Goal: Task Accomplishment & Management: Use online tool/utility

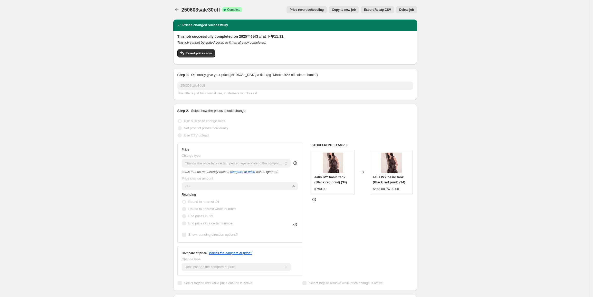
select select "pcap"
select select "no_change"
select select "tag"
click at [350, 13] on button "Copy to new job" at bounding box center [344, 9] width 30 height 7
select select "pcap"
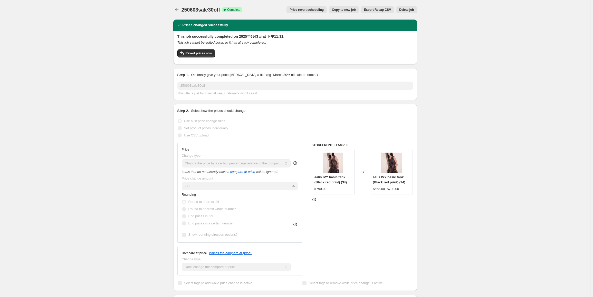
select select "no_change"
select select "tag"
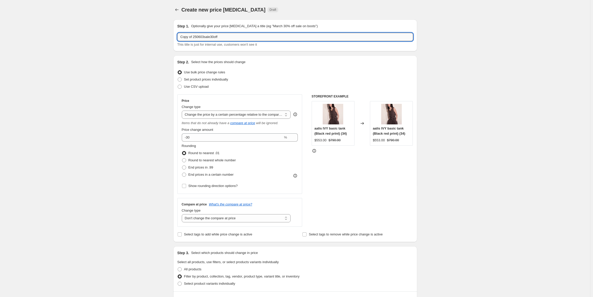
drag, startPoint x: 208, startPoint y: 36, endPoint x: 201, endPoint y: 36, distance: 6.2
click at [201, 36] on input "Copy of 250603sale30off" at bounding box center [294, 37] width 235 height 8
drag, startPoint x: 194, startPoint y: 38, endPoint x: 168, endPoint y: 42, distance: 27.3
click at [168, 42] on div "Create new price [MEDICAL_DATA]. This page is ready Create new price [MEDICAL_D…" at bounding box center [295, 288] width 590 height 577
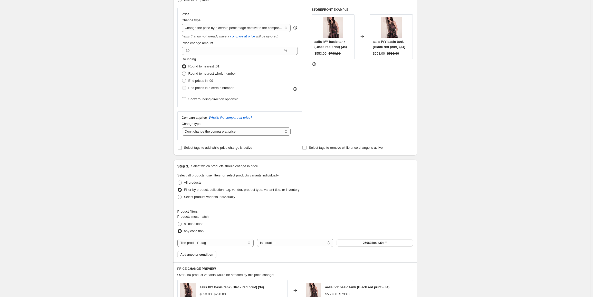
scroll to position [128, 0]
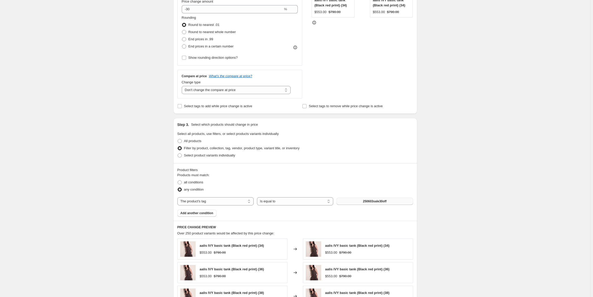
type input "250826sale30off"
click at [367, 201] on span "250603sale30off" at bounding box center [375, 201] width 24 height 4
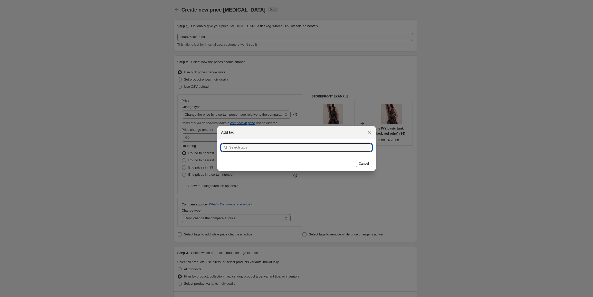
scroll to position [0, 0]
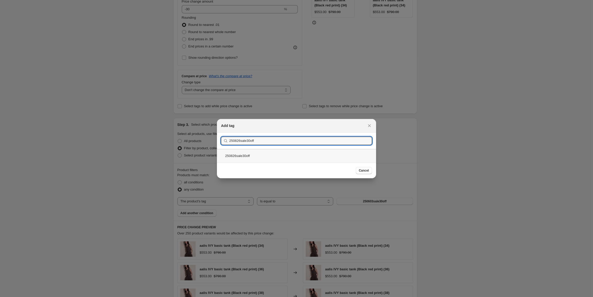
type input "250826sale30off"
click at [242, 155] on div "250826sale30off" at bounding box center [296, 156] width 159 height 14
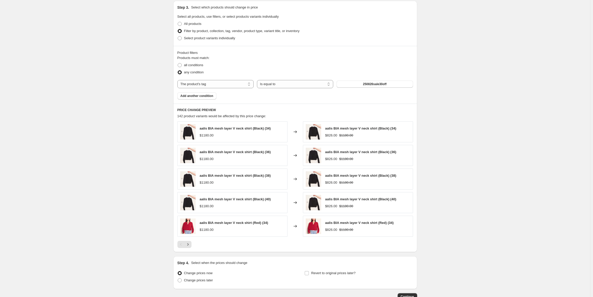
scroll to position [257, 0]
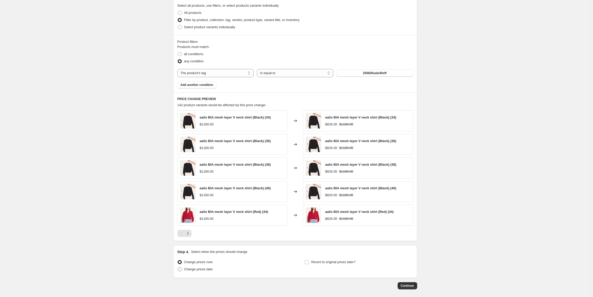
click at [207, 268] on span "Change prices later" at bounding box center [198, 269] width 29 height 4
click at [178, 268] on input "Change prices later" at bounding box center [178, 267] width 0 height 0
radio input "true"
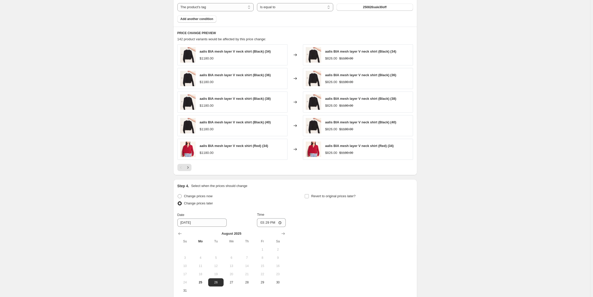
scroll to position [333, 0]
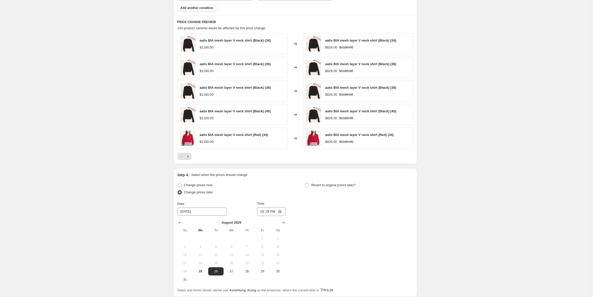
drag, startPoint x: 203, startPoint y: 269, endPoint x: 208, endPoint y: 261, distance: 9.1
click at [203, 268] on button "25" at bounding box center [200, 271] width 15 height 8
type input "[DATE]"
click at [267, 213] on input "15:29" at bounding box center [271, 211] width 29 height 9
type input "23:00"
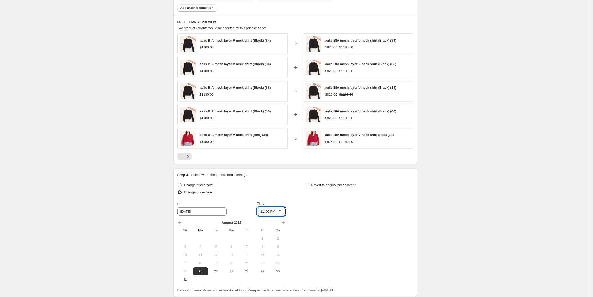
click at [331, 185] on span "Revert to original prices later?" at bounding box center [333, 185] width 44 height 4
click at [309, 185] on input "Revert to original prices later?" at bounding box center [306, 185] width 4 height 4
click at [320, 183] on span "Revert to original prices later?" at bounding box center [333, 185] width 44 height 4
click at [309, 183] on input "Revert to original prices later?" at bounding box center [306, 185] width 4 height 4
checkbox input "false"
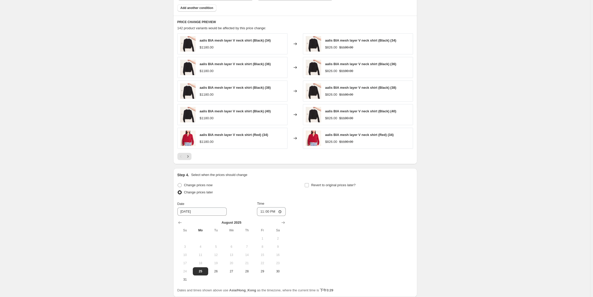
click at [439, 220] on div "Create new price [MEDICAL_DATA]. This page is ready Create new price [MEDICAL_D…" at bounding box center [295, 3] width 590 height 673
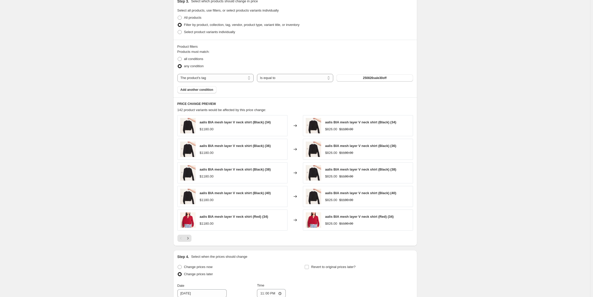
scroll to position [376, 0]
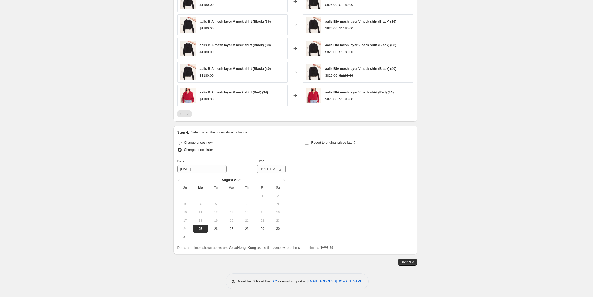
click at [412, 262] on span "Continue" at bounding box center [406, 262] width 13 height 4
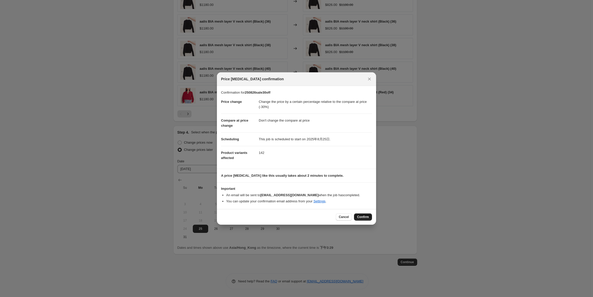
click at [361, 217] on span "Confirm" at bounding box center [363, 217] width 12 height 4
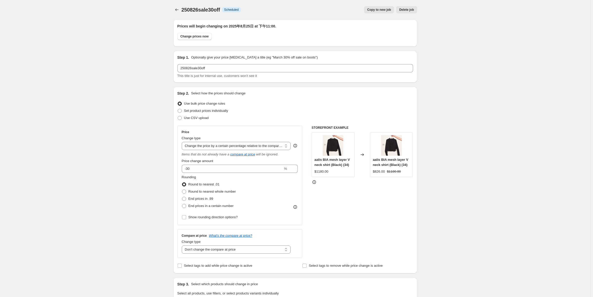
click at [382, 10] on span "Copy to new job" at bounding box center [379, 10] width 24 height 4
select select "pcap"
select select "no_change"
select select "tag"
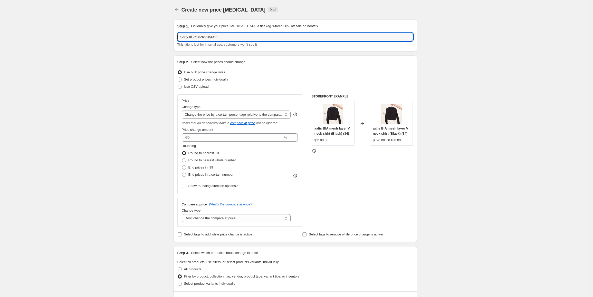
drag, startPoint x: 195, startPoint y: 36, endPoint x: 166, endPoint y: 34, distance: 29.1
click at [166, 34] on div "Create new price [MEDICAL_DATA]. This page is ready Create new price [MEDICAL_D…" at bounding box center [295, 288] width 590 height 577
click at [202, 37] on input "250826sale30off" at bounding box center [294, 37] width 235 height 8
type input "250826sale40off"
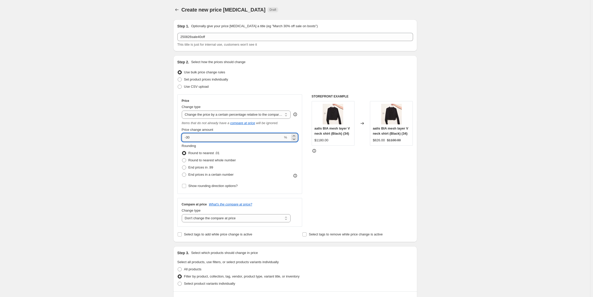
click at [189, 139] on input "-30" at bounding box center [232, 137] width 101 height 8
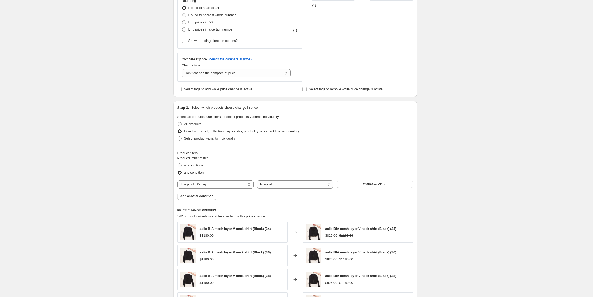
scroll to position [154, 0]
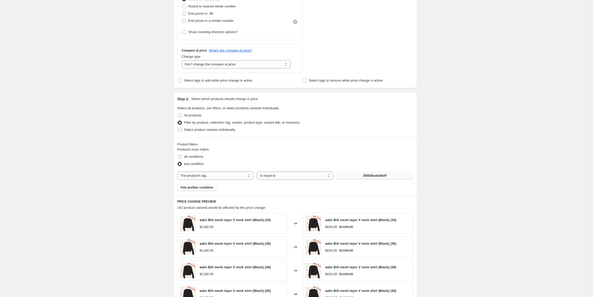
type input "-40"
click at [369, 178] on button "250826sale30off" at bounding box center [374, 175] width 76 height 7
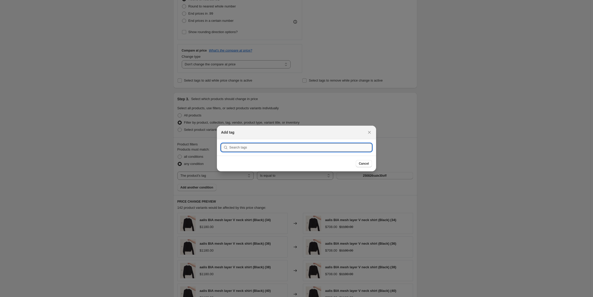
click at [248, 146] on input ":r60:" at bounding box center [300, 147] width 143 height 8
click at [250, 148] on input "250826sale30off" at bounding box center [300, 147] width 143 height 8
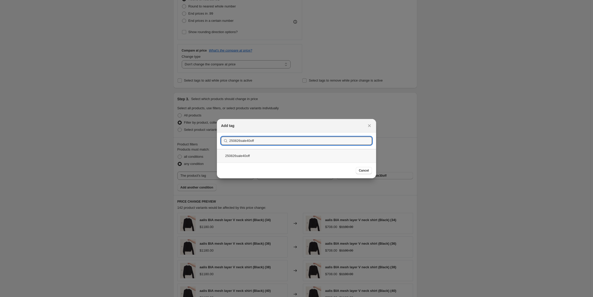
type input "250826sale40off"
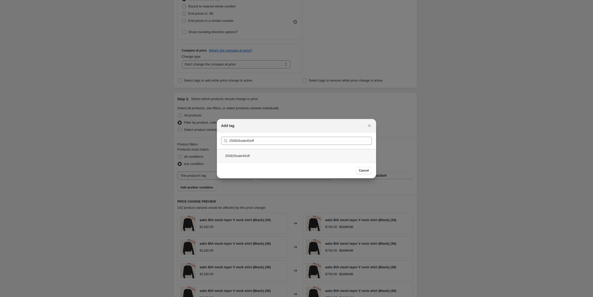
click at [250, 158] on div "250826sale40off" at bounding box center [296, 156] width 159 height 14
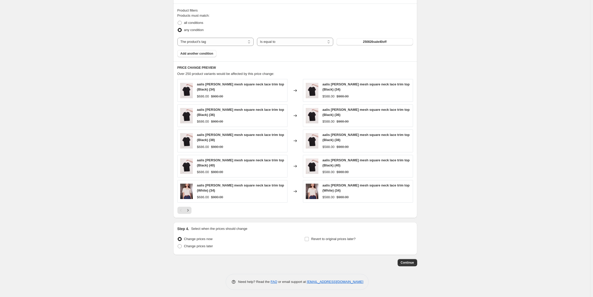
scroll to position [288, 0]
drag, startPoint x: 208, startPoint y: 248, endPoint x: 209, endPoint y: 245, distance: 2.6
click at [208, 247] on label "Change prices later" at bounding box center [195, 245] width 36 height 7
click at [178, 244] on input "Change prices later" at bounding box center [178, 244] width 0 height 0
radio input "true"
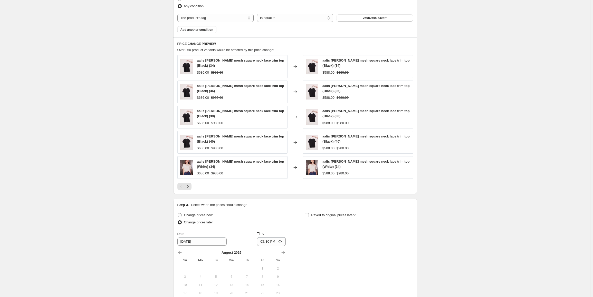
scroll to position [384, 0]
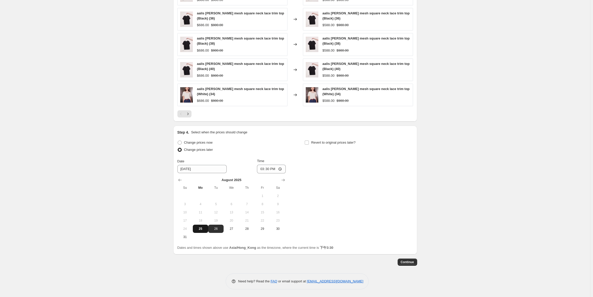
click at [206, 231] on span "25" at bounding box center [200, 229] width 11 height 4
type input "[DATE]"
click at [270, 169] on input "15:30" at bounding box center [271, 169] width 29 height 9
type input "23:15"
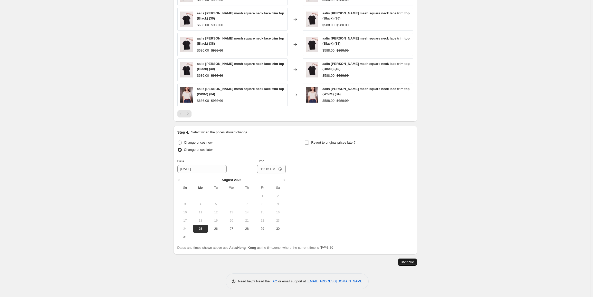
click at [407, 262] on span "Continue" at bounding box center [406, 262] width 13 height 4
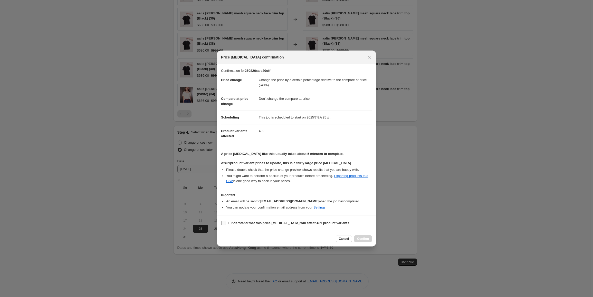
click at [224, 223] on input "I understand that this price [MEDICAL_DATA] will affect 409 product variants" at bounding box center [223, 223] width 4 height 4
checkbox input "true"
click at [361, 238] on span "Confirm" at bounding box center [363, 239] width 12 height 4
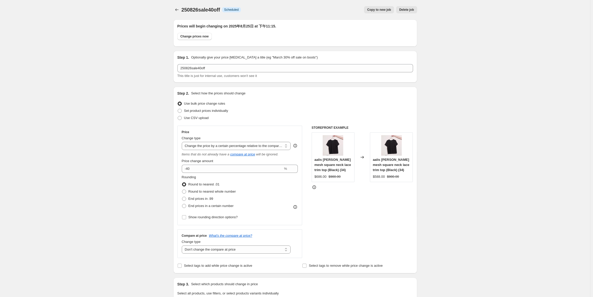
click at [380, 11] on span "Copy to new job" at bounding box center [379, 10] width 24 height 4
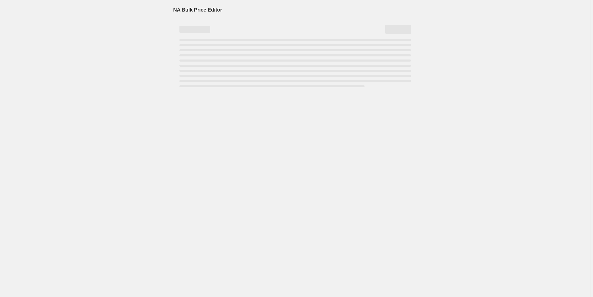
select select "pcap"
select select "no_change"
select select "tag"
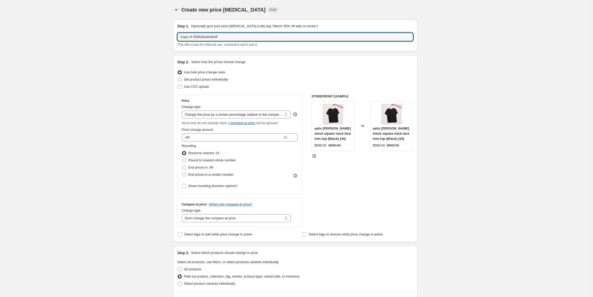
drag, startPoint x: 195, startPoint y: 36, endPoint x: 147, endPoint y: 36, distance: 47.7
click at [147, 36] on div "Create new price [MEDICAL_DATA]. This page is ready Create new price [MEDICAL_D…" at bounding box center [295, 292] width 590 height 585
click at [202, 37] on input "250826sale40off" at bounding box center [294, 37] width 235 height 8
type input "250826sale50off"
click at [188, 135] on input "-40" at bounding box center [232, 137] width 101 height 8
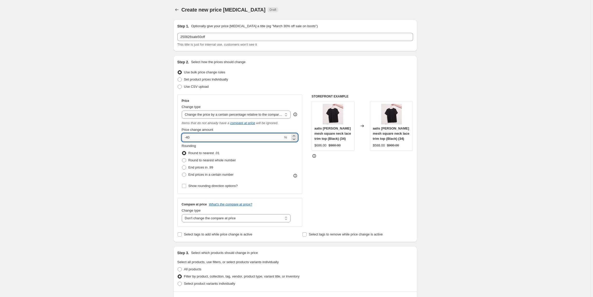
click at [189, 136] on input "-40" at bounding box center [232, 137] width 101 height 8
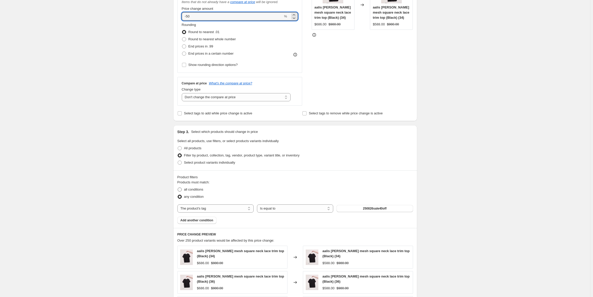
scroll to position [128, 0]
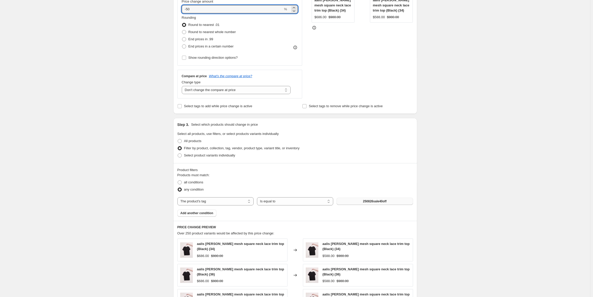
type input "-50"
click at [379, 203] on button "250826sale40off" at bounding box center [374, 201] width 76 height 7
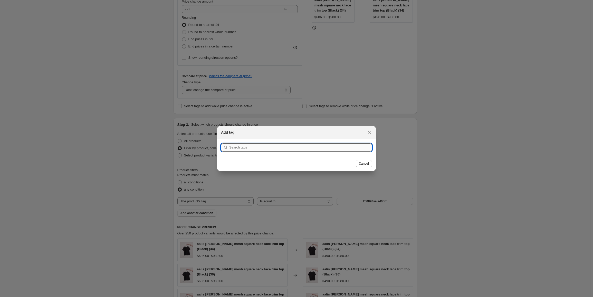
click at [247, 147] on input ":r7s:" at bounding box center [300, 147] width 143 height 8
click at [249, 148] on div "Submit 250826sale30off" at bounding box center [296, 147] width 159 height 16
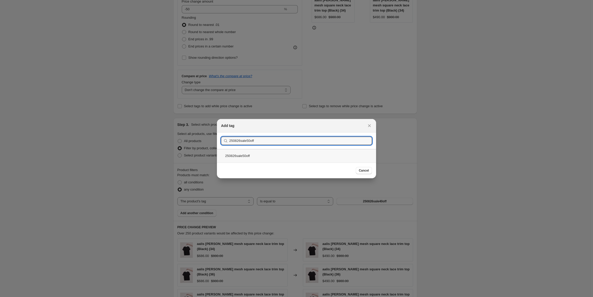
type input "250826sale50off"
click at [255, 152] on div "250826sale50off" at bounding box center [296, 156] width 159 height 14
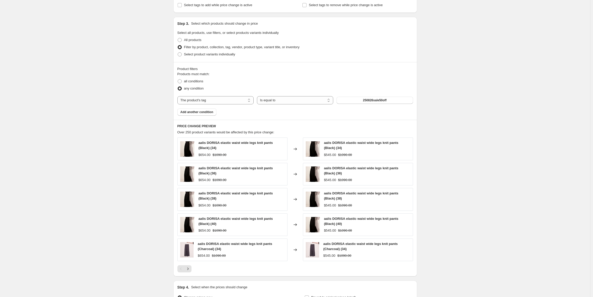
scroll to position [288, 0]
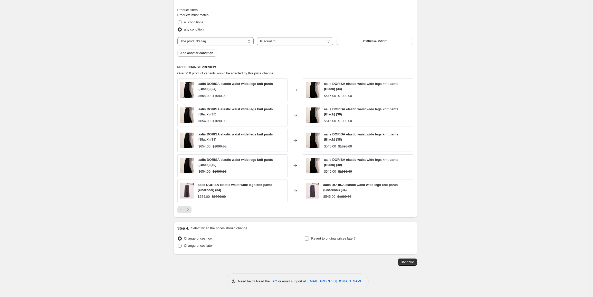
click at [213, 246] on span "Change prices later" at bounding box center [198, 246] width 29 height 4
click at [178, 244] on input "Change prices later" at bounding box center [178, 244] width 0 height 0
radio input "true"
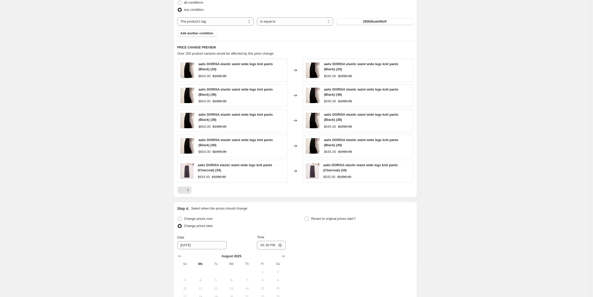
scroll to position [384, 0]
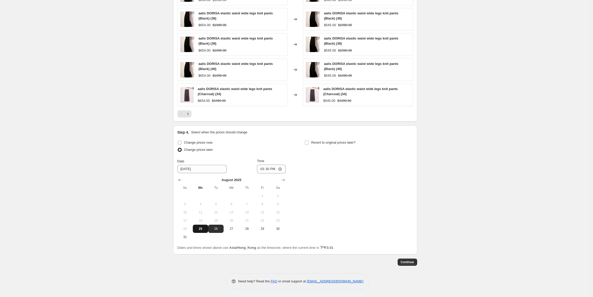
click at [203, 230] on span "25" at bounding box center [200, 229] width 11 height 4
type input "[DATE]"
click at [269, 171] on input "15:30" at bounding box center [271, 169] width 29 height 9
type input "23:30"
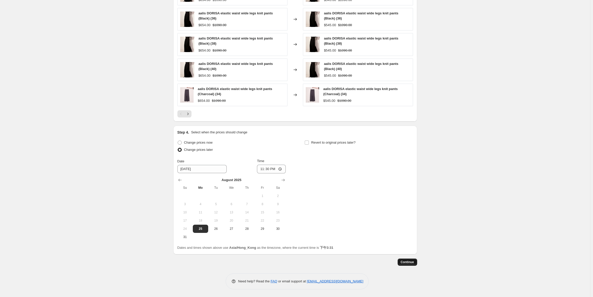
click at [412, 262] on span "Continue" at bounding box center [406, 262] width 13 height 4
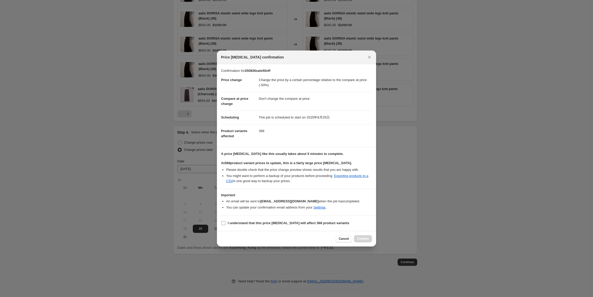
click at [225, 223] on span ":r82:" at bounding box center [223, 223] width 5 height 5
click at [225, 223] on input "I understand that this price [MEDICAL_DATA] will affect 368 product variants" at bounding box center [223, 223] width 4 height 4
checkbox input "true"
click at [365, 238] on span "Confirm" at bounding box center [363, 239] width 12 height 4
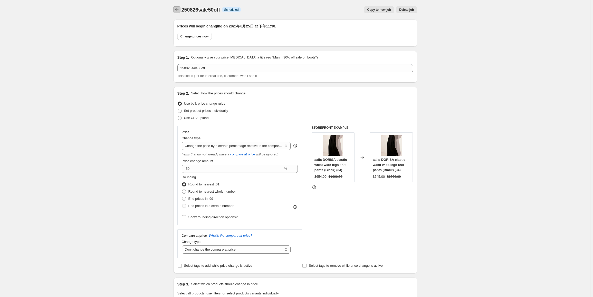
click at [179, 10] on icon "Price change jobs" at bounding box center [176, 9] width 5 height 5
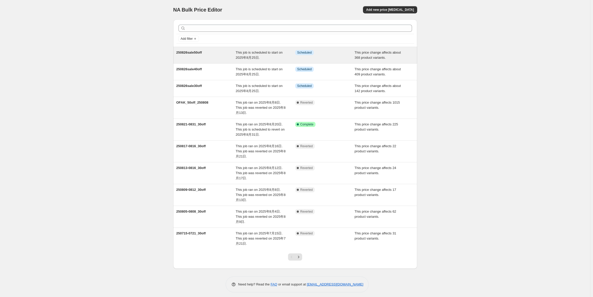
click at [204, 55] on div "250826sale50off" at bounding box center [206, 55] width 60 height 10
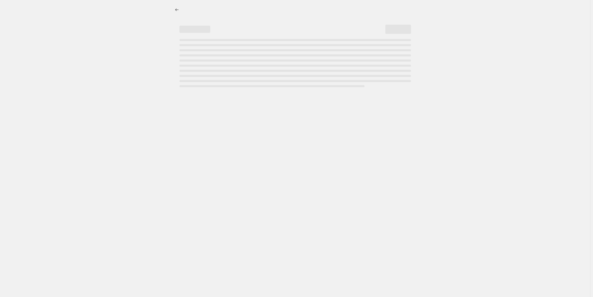
select select "pcap"
select select "no_change"
select select "tag"
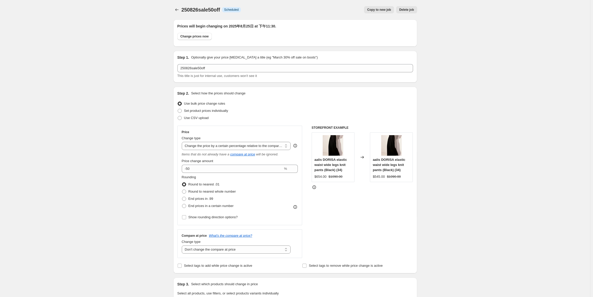
click at [370, 12] on span "Copy to new job" at bounding box center [379, 10] width 24 height 4
select select "pcap"
select select "no_change"
select select "tag"
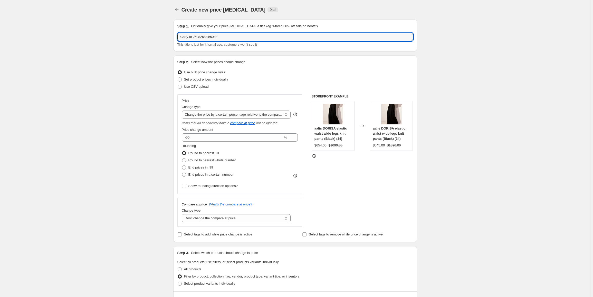
drag, startPoint x: 195, startPoint y: 36, endPoint x: 146, endPoint y: 36, distance: 48.5
click at [146, 36] on div "Create new price [MEDICAL_DATA]. This page is ready Create new price [MEDICAL_D…" at bounding box center [295, 292] width 590 height 585
click at [204, 37] on input "250826sale50off" at bounding box center [294, 37] width 235 height 8
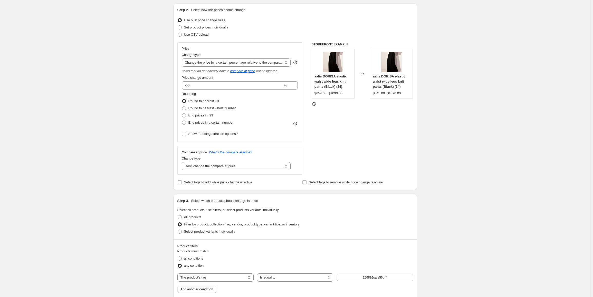
scroll to position [26, 0]
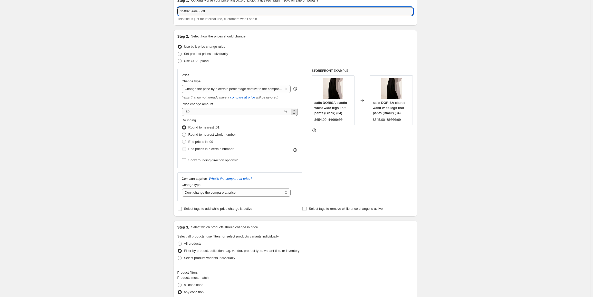
type input "250826sale55off"
click at [195, 112] on input "-50" at bounding box center [232, 112] width 101 height 8
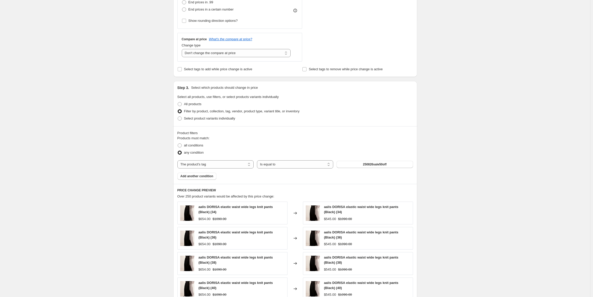
scroll to position [205, 0]
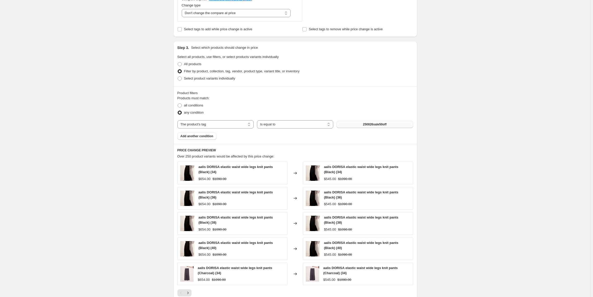
type input "-55"
click at [380, 123] on span "250826sale50off" at bounding box center [375, 124] width 24 height 4
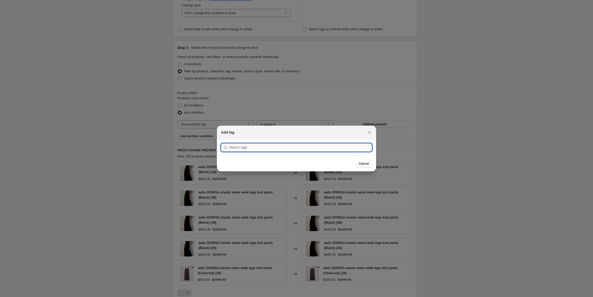
click at [284, 144] on input ":rcm:" at bounding box center [300, 147] width 143 height 8
click at [251, 146] on input "250826sale30off" at bounding box center [300, 147] width 143 height 8
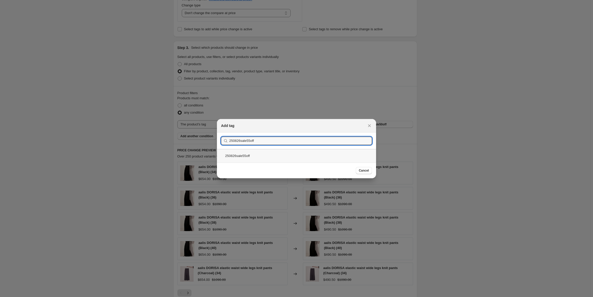
type input "250826sale55off"
click at [248, 155] on div "250826sale55off" at bounding box center [296, 156] width 159 height 14
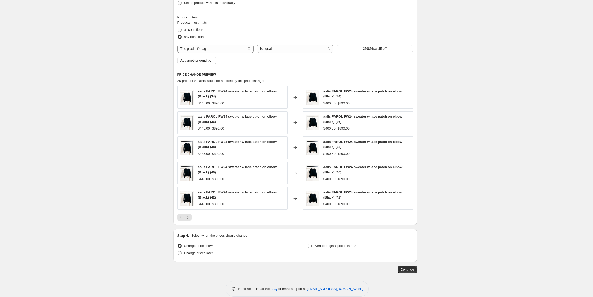
scroll to position [288, 0]
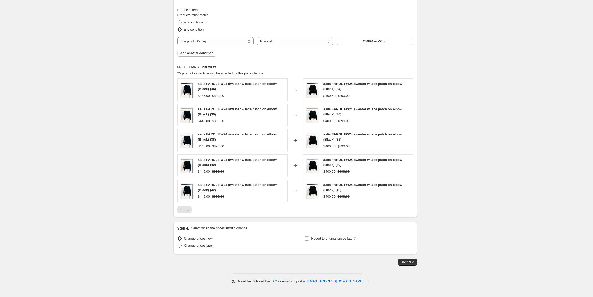
click at [205, 247] on span "Change prices later" at bounding box center [198, 246] width 29 height 4
click at [178, 244] on input "Change prices later" at bounding box center [178, 244] width 0 height 0
radio input "true"
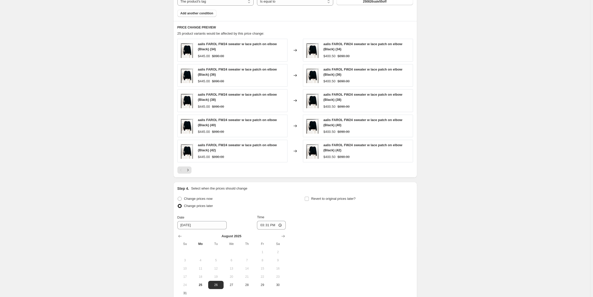
scroll to position [384, 0]
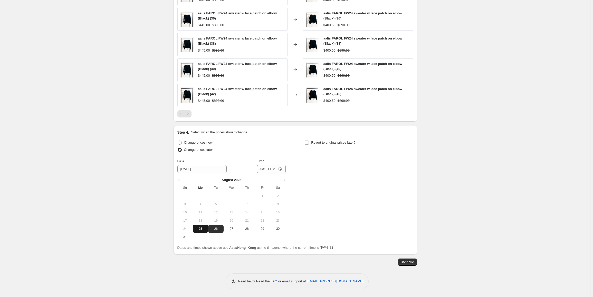
click at [202, 230] on span "25" at bounding box center [200, 229] width 11 height 4
type input "[DATE]"
click at [268, 169] on input "15:31" at bounding box center [271, 169] width 29 height 9
click at [274, 170] on input "23:31" at bounding box center [271, 169] width 29 height 9
type input "23:45"
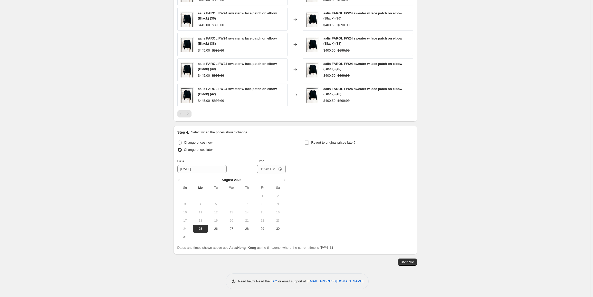
click at [412, 260] on span "Continue" at bounding box center [406, 262] width 13 height 4
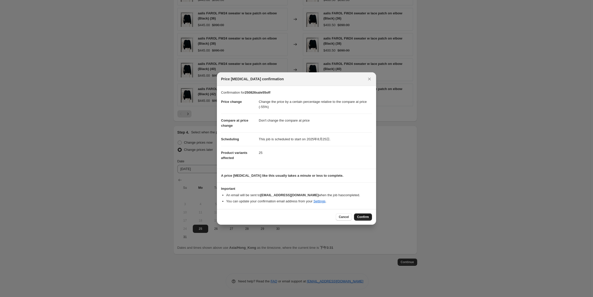
click at [361, 215] on button "Confirm" at bounding box center [363, 216] width 18 height 7
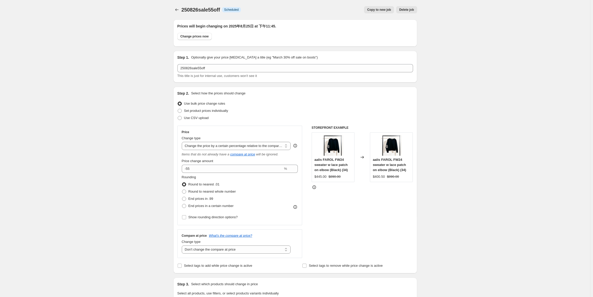
click at [379, 9] on span "Copy to new job" at bounding box center [379, 10] width 24 height 4
select select "pcap"
select select "no_change"
select select "tag"
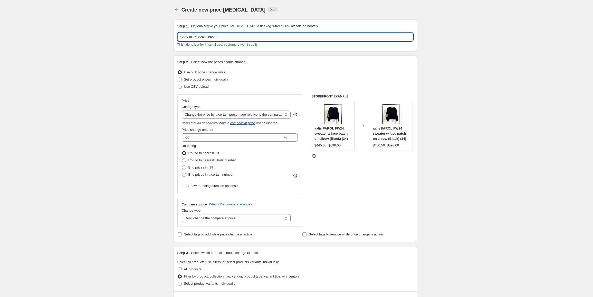
drag, startPoint x: 215, startPoint y: 36, endPoint x: 229, endPoint y: 38, distance: 14.2
click at [229, 38] on input "Copy of 250826sale55off" at bounding box center [294, 37] width 235 height 8
drag, startPoint x: 195, startPoint y: 35, endPoint x: 162, endPoint y: 45, distance: 34.1
click at [159, 42] on div "Create new price [MEDICAL_DATA]. This page is ready Create new price [MEDICAL_D…" at bounding box center [295, 292] width 590 height 585
type input "250826sale60off"
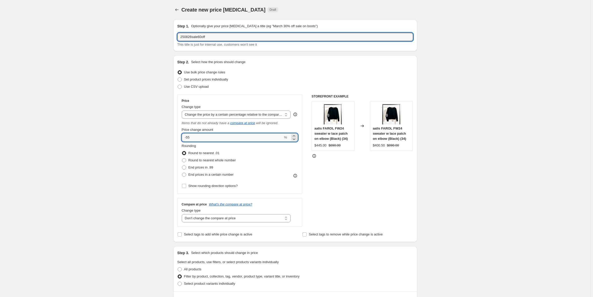
click at [194, 138] on input "-55" at bounding box center [232, 137] width 101 height 8
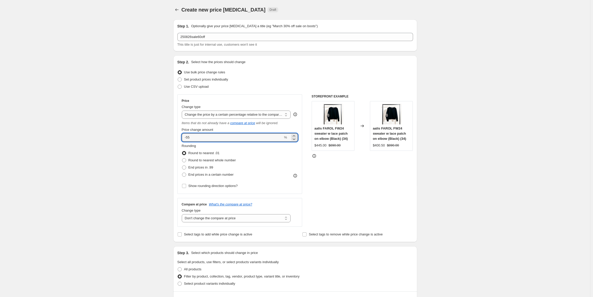
type input "-5"
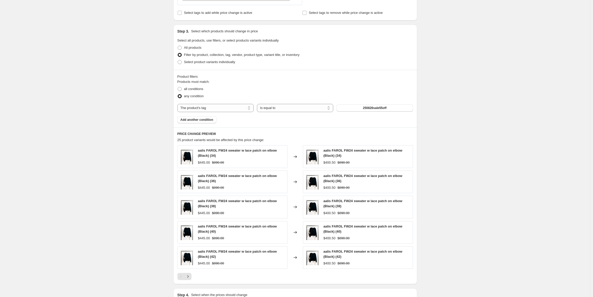
scroll to position [231, 0]
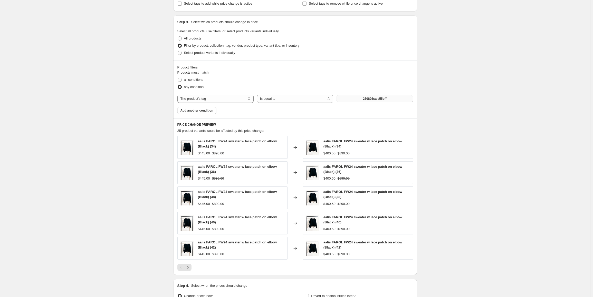
type input "-60"
click at [388, 96] on button "250826sale55off" at bounding box center [374, 98] width 76 height 7
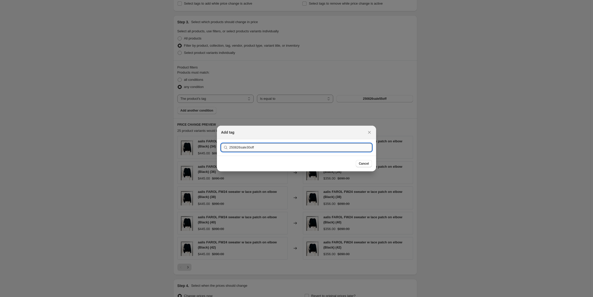
click at [251, 147] on input "250826sale30off" at bounding box center [300, 147] width 143 height 8
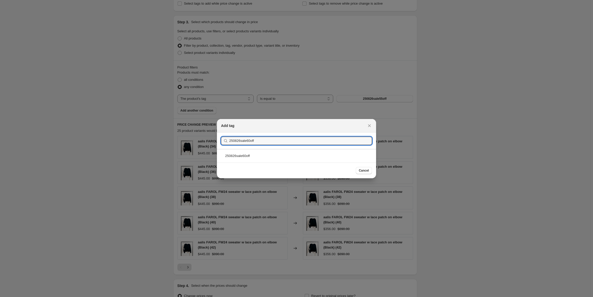
type input "250826sale60off"
click at [246, 157] on div "250826sale60off" at bounding box center [296, 156] width 159 height 14
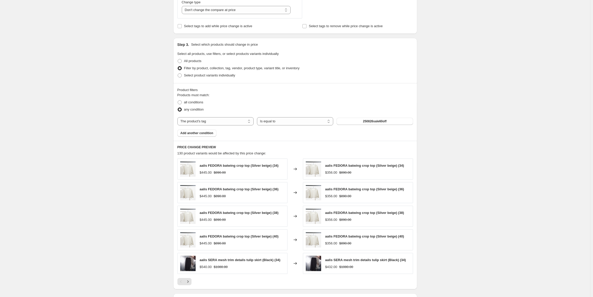
scroll to position [280, 0]
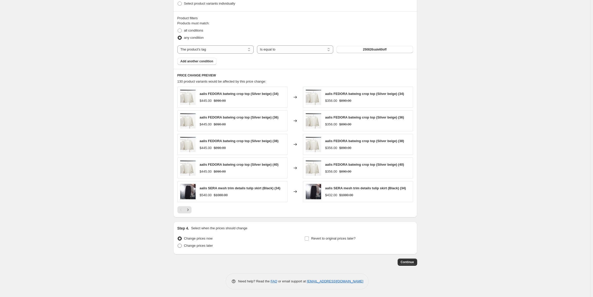
click at [204, 247] on span "Change prices later" at bounding box center [198, 246] width 29 height 4
click at [178, 244] on input "Change prices later" at bounding box center [178, 244] width 0 height 0
radio input "true"
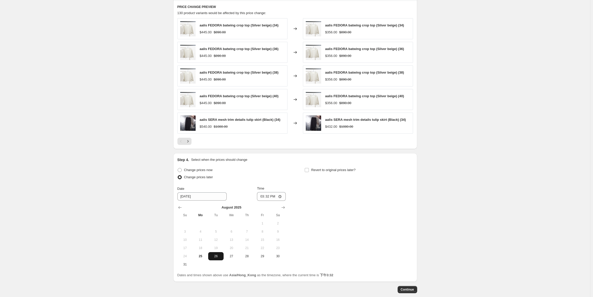
scroll to position [357, 0]
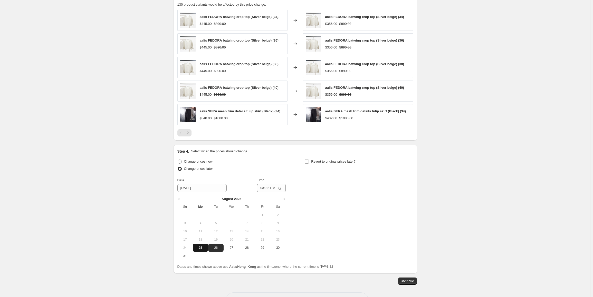
click at [202, 248] on span "25" at bounding box center [200, 248] width 11 height 4
type input "[DATE]"
click at [268, 188] on input "15:32" at bounding box center [271, 188] width 29 height 9
type input "23:45"
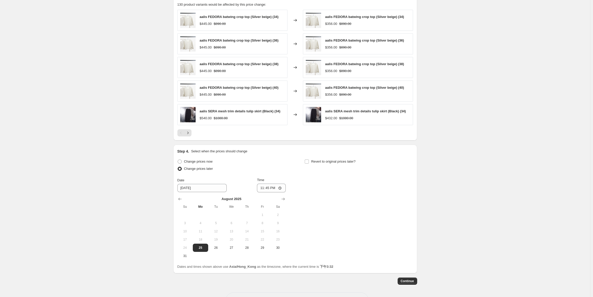
click at [409, 280] on span "Continue" at bounding box center [406, 281] width 13 height 4
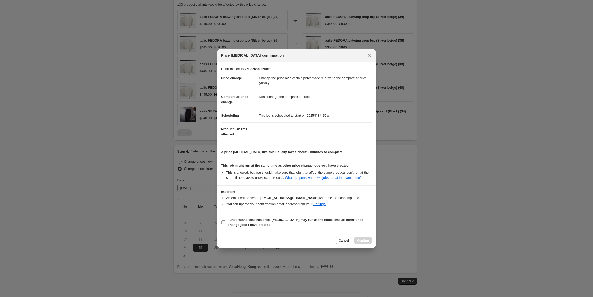
click at [241, 225] on b "I understand that this price [MEDICAL_DATA] may run at the same time as other p…" at bounding box center [295, 222] width 135 height 9
click at [225, 224] on input "I understand that this price [MEDICAL_DATA] may run at the same time as other p…" at bounding box center [223, 222] width 4 height 4
checkbox input "true"
click at [366, 241] on span "Confirm" at bounding box center [363, 241] width 12 height 4
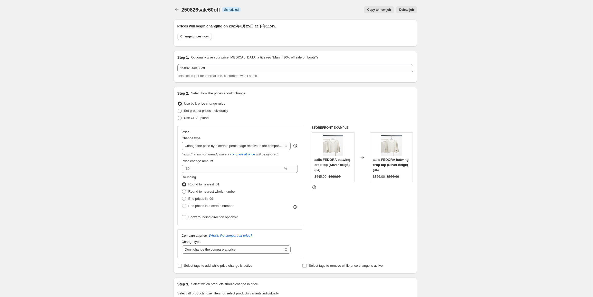
click at [372, 10] on span "Copy to new job" at bounding box center [379, 10] width 24 height 4
select select "pcap"
select select "no_change"
select select "tag"
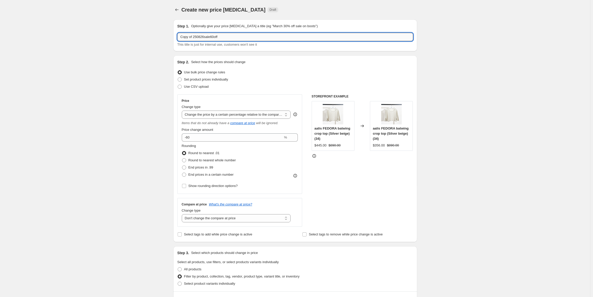
click at [217, 37] on input "Copy of 250826sale60off" at bounding box center [294, 37] width 235 height 8
type input "Copy of 250826sale65off"
click at [215, 139] on input "-60" at bounding box center [232, 137] width 101 height 8
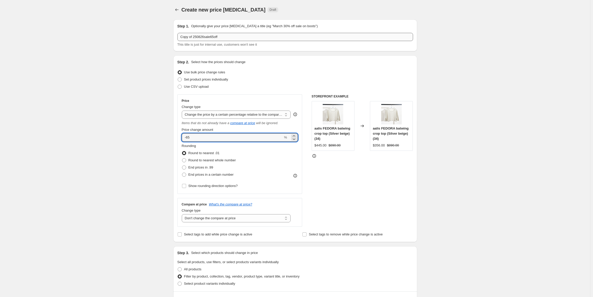
type input "-65"
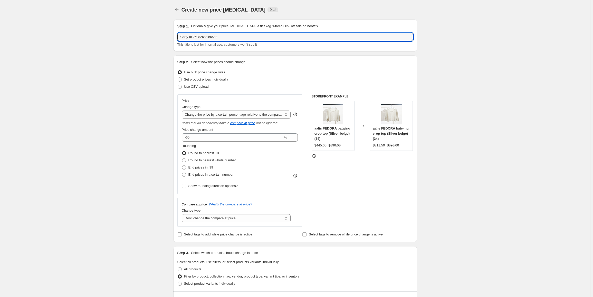
drag, startPoint x: 195, startPoint y: 37, endPoint x: 132, endPoint y: 41, distance: 63.0
click at [132, 41] on div "Create new price [MEDICAL_DATA]. This page is ready Create new price [MEDICAL_D…" at bounding box center [295, 288] width 590 height 577
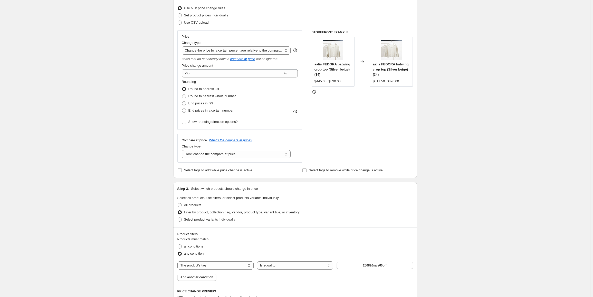
scroll to position [103, 0]
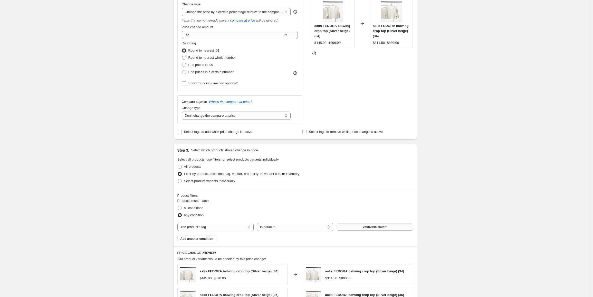
type input "250826sale65off"
click at [360, 227] on button "250826sale60off" at bounding box center [374, 226] width 76 height 7
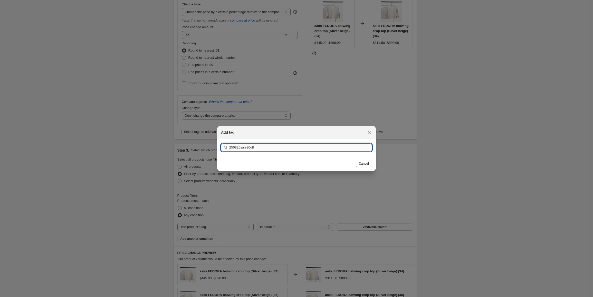
click at [252, 149] on input "250826sale30off" at bounding box center [300, 147] width 143 height 8
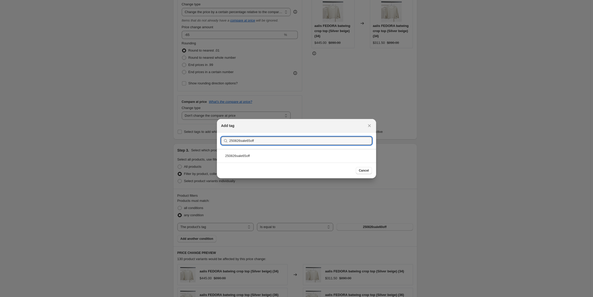
type input "250826sale65off"
click at [246, 159] on div "250826sale65off" at bounding box center [296, 156] width 159 height 14
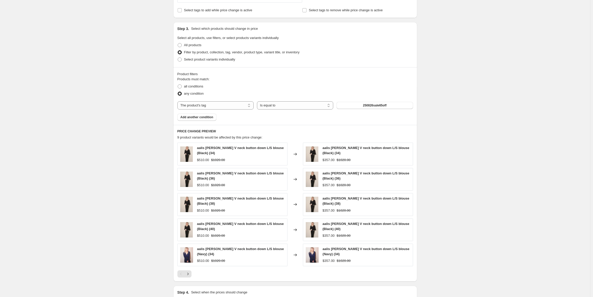
scroll to position [257, 0]
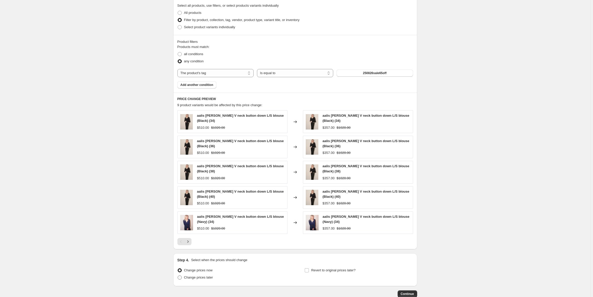
click at [200, 278] on span "Change prices later" at bounding box center [198, 278] width 29 height 4
click at [178, 276] on input "Change prices later" at bounding box center [178, 276] width 0 height 0
radio input "true"
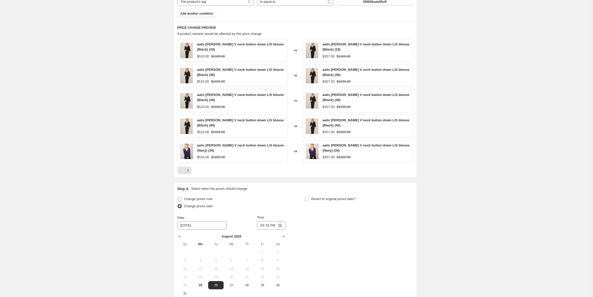
scroll to position [359, 0]
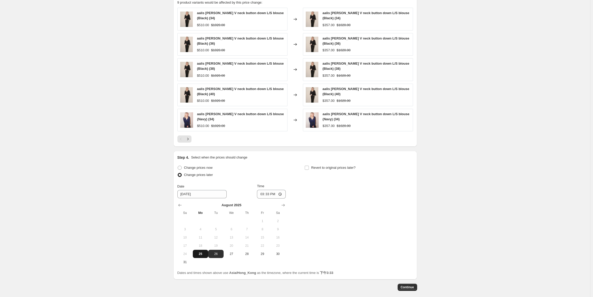
click at [202, 254] on span "25" at bounding box center [200, 254] width 11 height 4
type input "[DATE]"
click at [271, 195] on input "15:33" at bounding box center [271, 194] width 29 height 9
click at [268, 195] on input "15:33" at bounding box center [271, 194] width 29 height 9
type input "23:50"
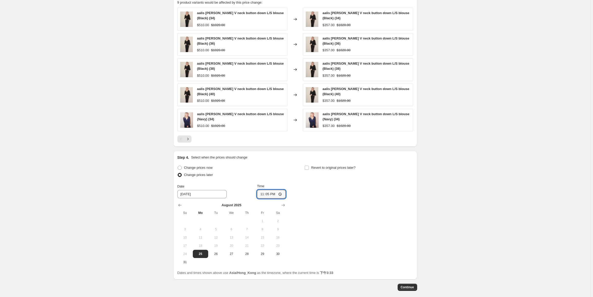
type input "23:55"
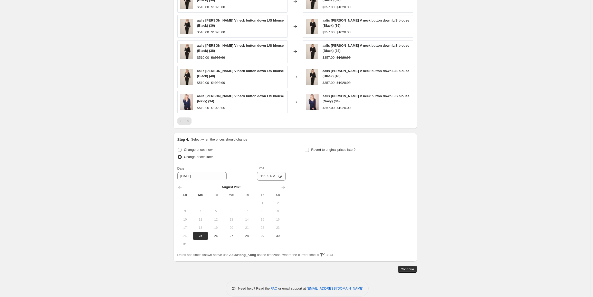
scroll to position [384, 0]
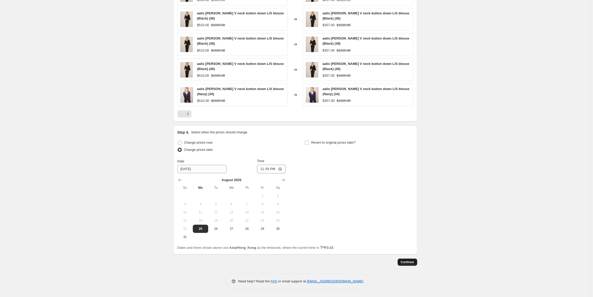
click at [406, 261] on span "Continue" at bounding box center [406, 262] width 13 height 4
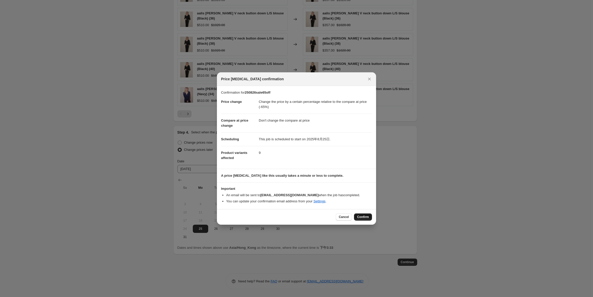
click at [363, 219] on button "Confirm" at bounding box center [363, 216] width 18 height 7
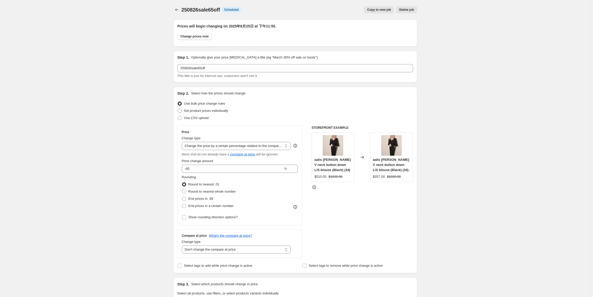
click at [382, 12] on button "Copy to new job" at bounding box center [379, 9] width 30 height 7
select select "pcap"
select select "no_change"
select select "tag"
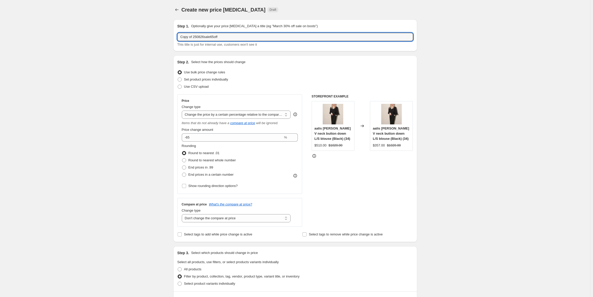
drag, startPoint x: 196, startPoint y: 37, endPoint x: 157, endPoint y: 34, distance: 39.6
click at [157, 34] on div "Create new price [MEDICAL_DATA]. This page is ready Create new price [MEDICAL_D…" at bounding box center [295, 292] width 590 height 585
click at [203, 37] on input "250826sale65off" at bounding box center [294, 37] width 235 height 8
type input "250826sale70off"
click at [209, 140] on input "-65" at bounding box center [232, 137] width 101 height 8
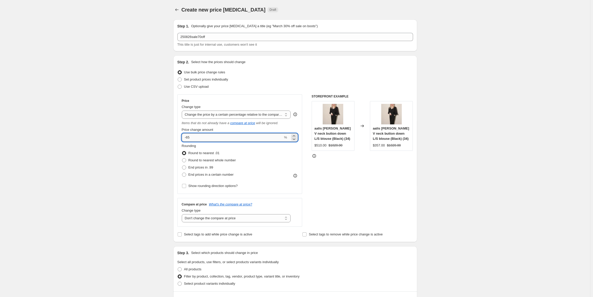
type input "-6"
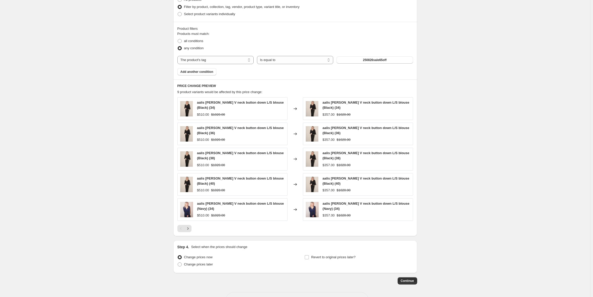
scroll to position [282, 0]
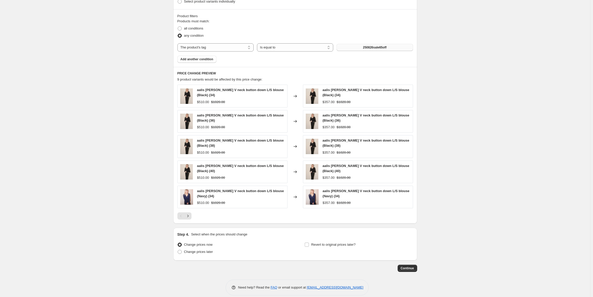
type input "-70"
click at [384, 48] on span "250826sale65off" at bounding box center [375, 47] width 24 height 4
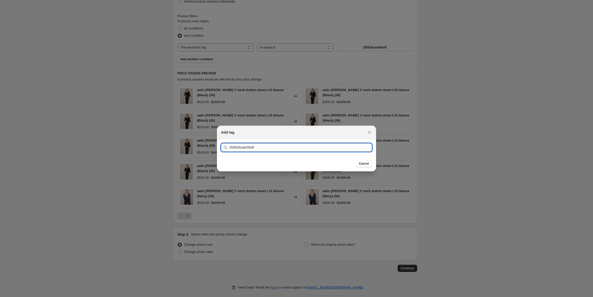
click at [251, 146] on input "250826sale30off" at bounding box center [300, 147] width 143 height 8
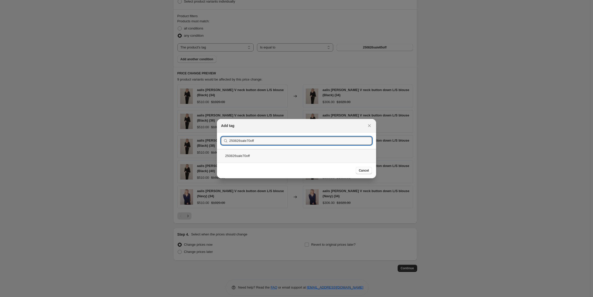
type input "250826sale70off"
click at [243, 156] on div "250826sale70off" at bounding box center [296, 156] width 159 height 14
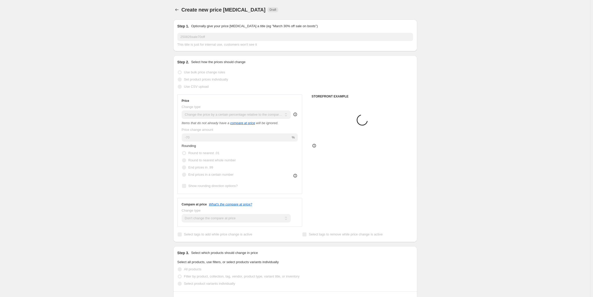
scroll to position [280, 0]
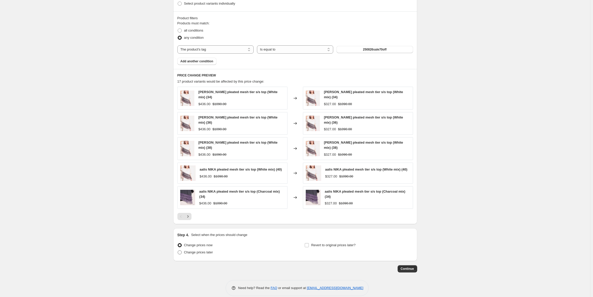
click at [211, 254] on span "Change prices later" at bounding box center [198, 252] width 29 height 4
click at [178, 251] on input "Change prices later" at bounding box center [178, 250] width 0 height 0
radio input "true"
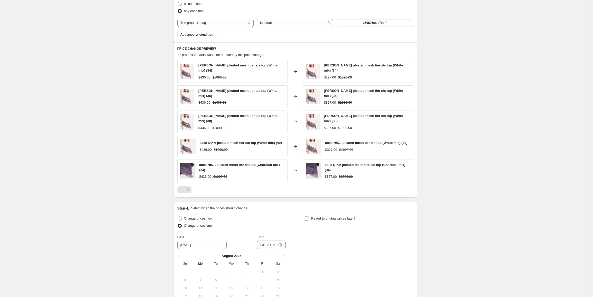
scroll to position [384, 0]
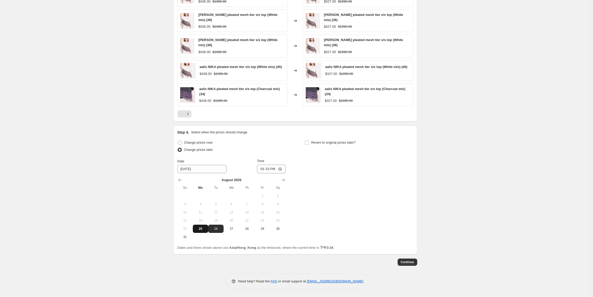
click at [203, 229] on span "25" at bounding box center [200, 229] width 11 height 4
type input "[DATE]"
click at [270, 169] on input "15:33" at bounding box center [271, 169] width 29 height 9
type input "23:55"
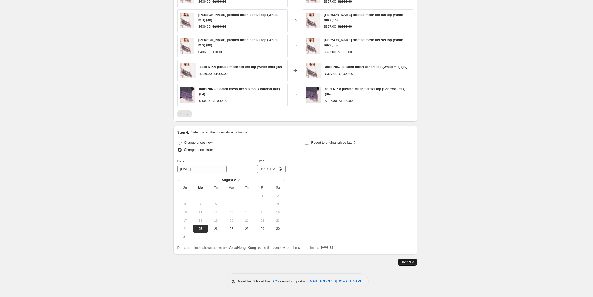
click at [408, 259] on button "Continue" at bounding box center [406, 262] width 19 height 7
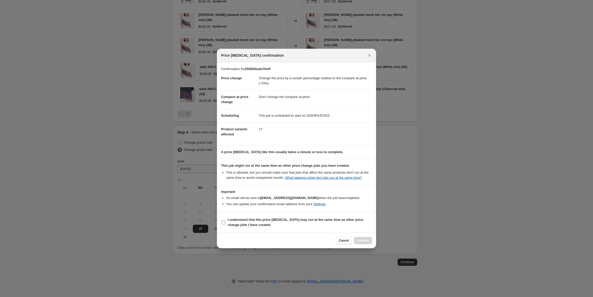
click at [248, 226] on b "I understand that this price [MEDICAL_DATA] may run at the same time as other p…" at bounding box center [295, 222] width 135 height 9
click at [225, 224] on input "I understand that this price [MEDICAL_DATA] may run at the same time as other p…" at bounding box center [223, 222] width 4 height 4
checkbox input "true"
click at [363, 243] on span "Confirm" at bounding box center [363, 241] width 12 height 4
